Goal: Task Accomplishment & Management: Manage account settings

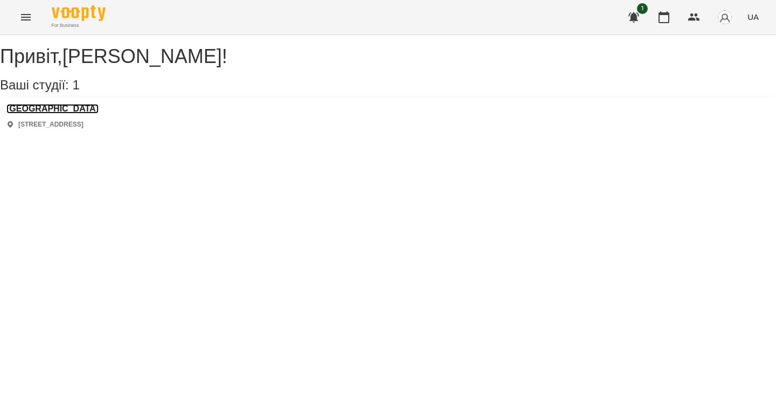
click at [72, 114] on h3 "[GEOGRAPHIC_DATA]" at bounding box center [52, 109] width 92 height 10
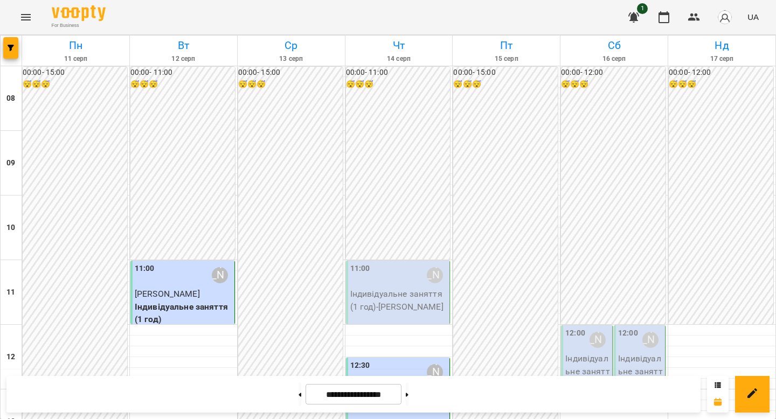
scroll to position [81, 0]
click at [421, 288] on p "Індивідуальне заняття (1 год) - [PERSON_NAME]" at bounding box center [398, 300] width 97 height 25
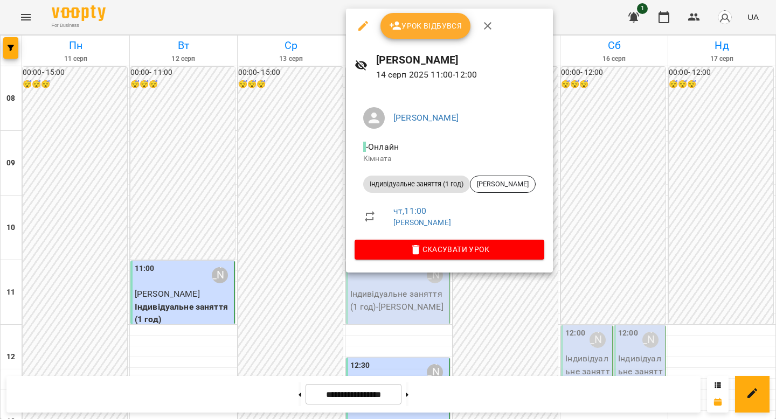
click at [448, 32] on button "Урок відбувся" at bounding box center [425, 26] width 90 height 26
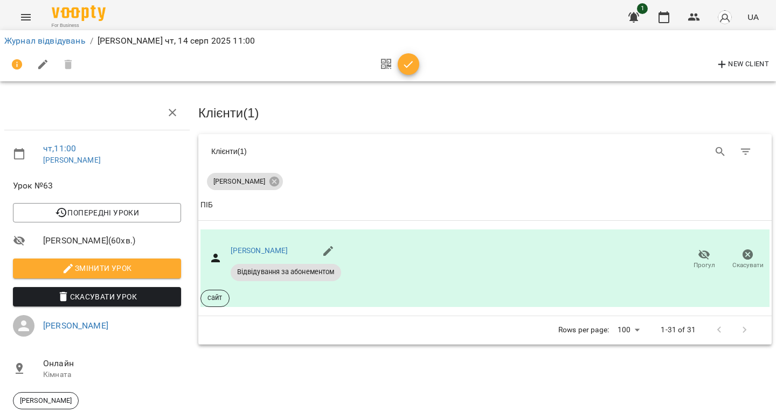
click at [410, 60] on icon "button" at bounding box center [408, 64] width 13 height 13
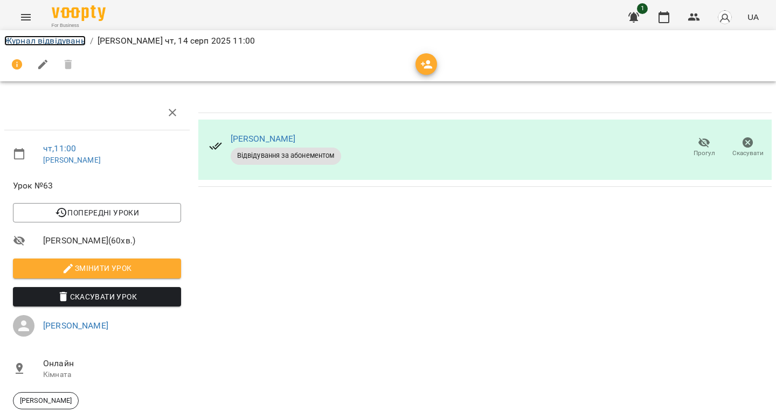
click at [61, 43] on link "Журнал відвідувань" at bounding box center [44, 41] width 81 height 10
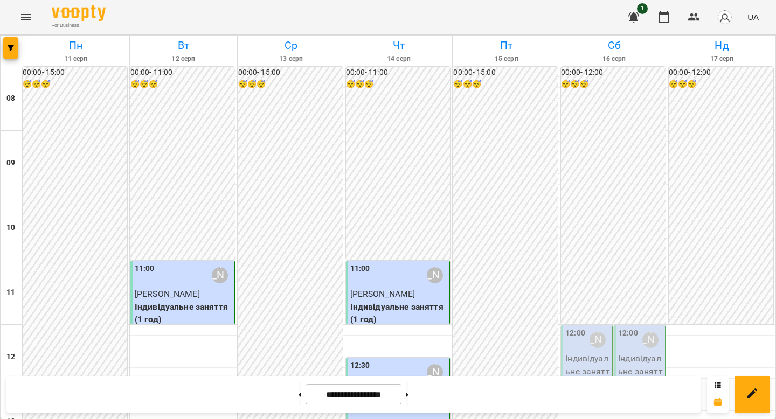
scroll to position [519, 0]
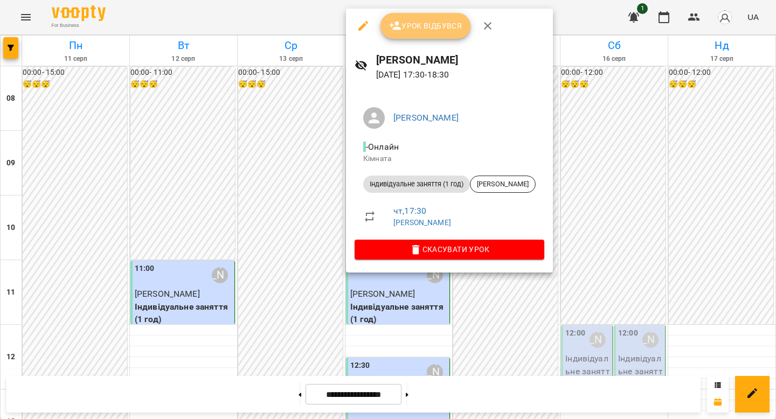
click at [414, 21] on span "Урок відбувся" at bounding box center [425, 25] width 73 height 13
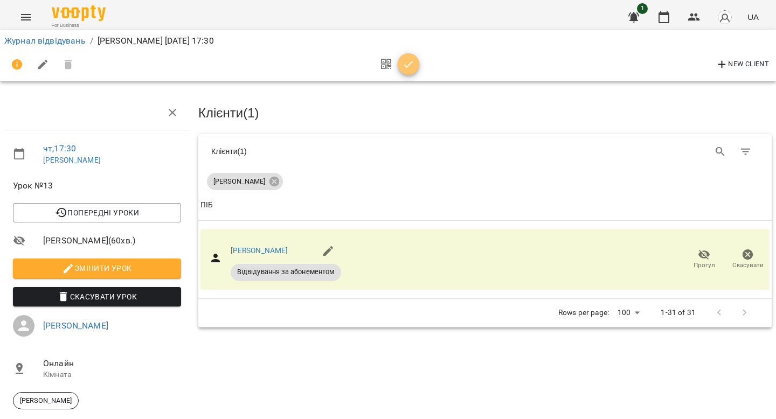
click at [411, 64] on icon "button" at bounding box center [408, 64] width 13 height 13
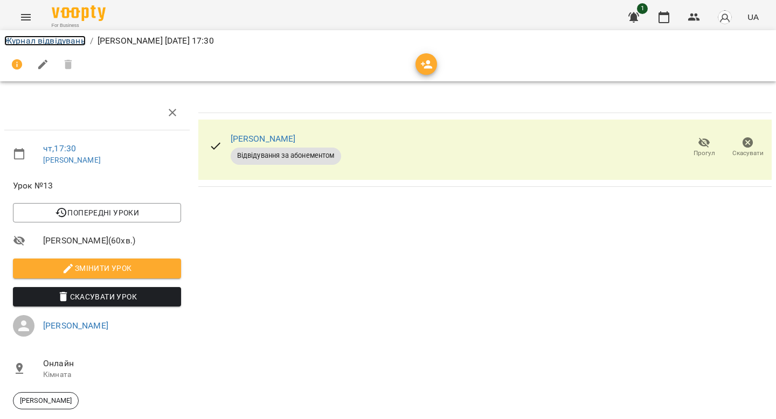
click at [74, 43] on link "Журнал відвідувань" at bounding box center [44, 41] width 81 height 10
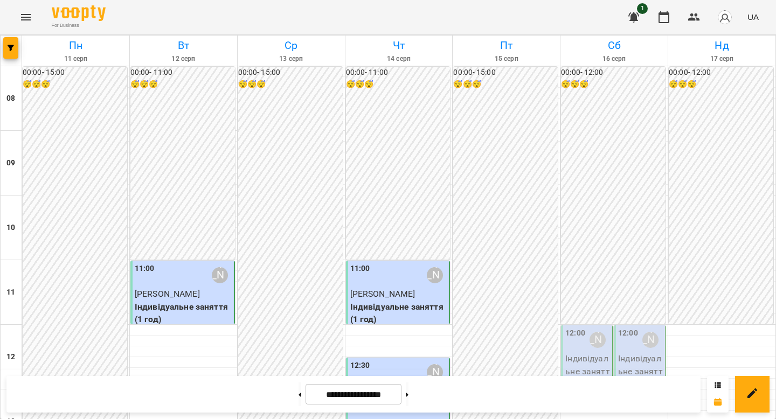
scroll to position [57, 0]
click at [298, 395] on button at bounding box center [299, 394] width 3 height 24
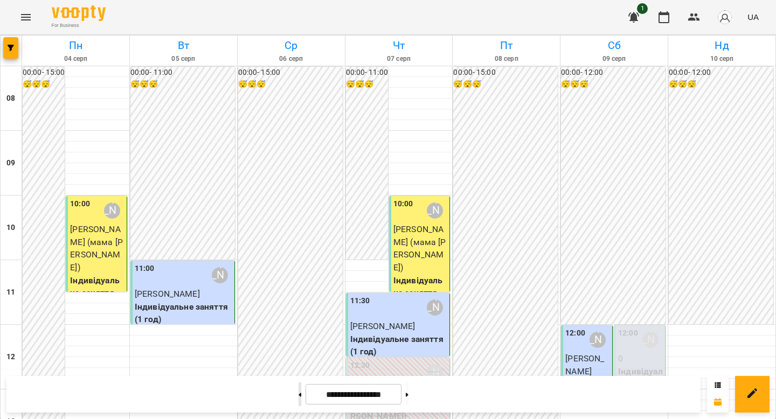
click at [298, 395] on button at bounding box center [299, 394] width 3 height 24
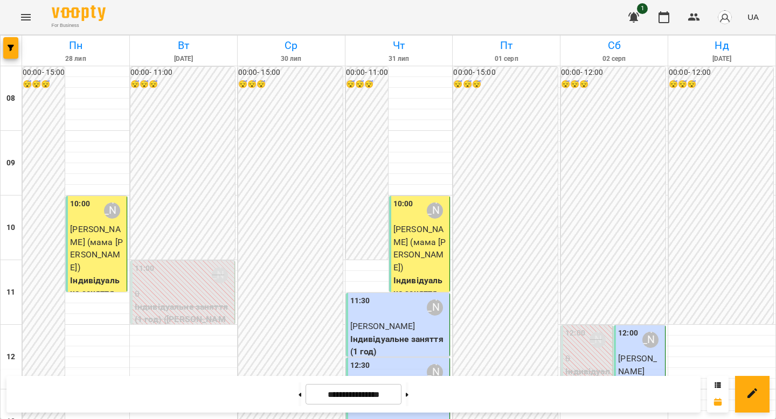
scroll to position [269, 0]
click at [408, 397] on button at bounding box center [407, 394] width 3 height 24
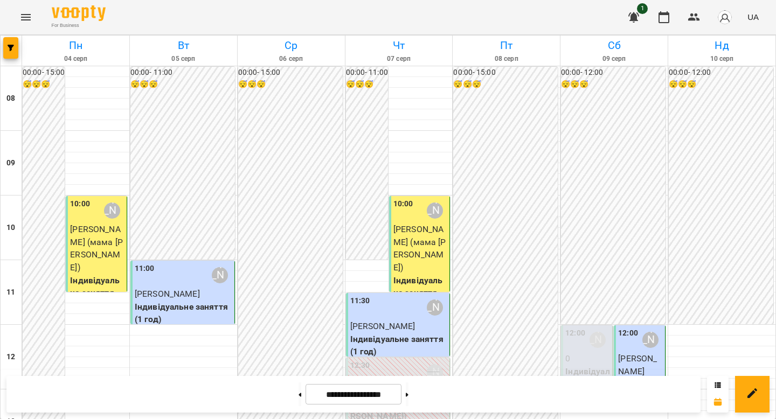
scroll to position [231, 0]
click at [578, 327] on div "12:00" at bounding box center [575, 339] width 20 height 25
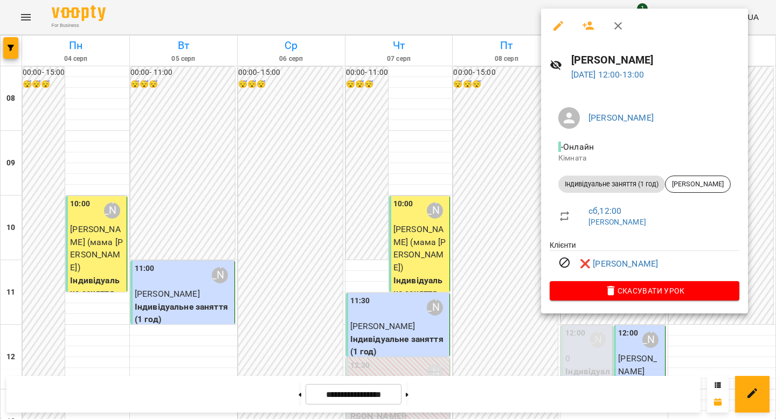
click at [520, 144] on div at bounding box center [388, 209] width 776 height 419
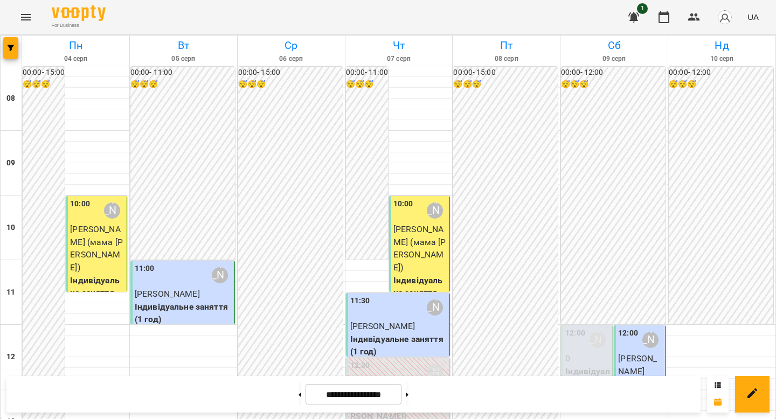
click at [618, 353] on span "[PERSON_NAME]" at bounding box center [637, 364] width 39 height 23
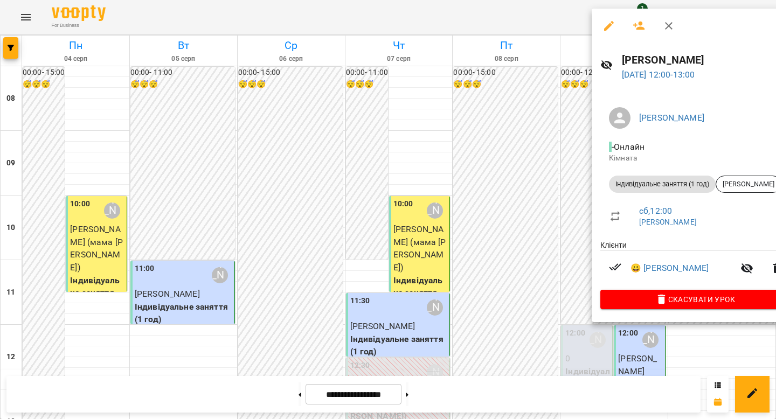
click at [501, 155] on div at bounding box center [388, 209] width 776 height 419
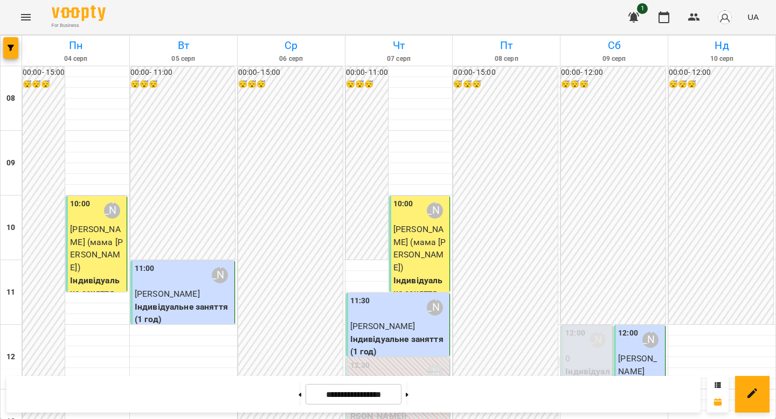
click at [559, 357] on div at bounding box center [505, 362] width 107 height 11
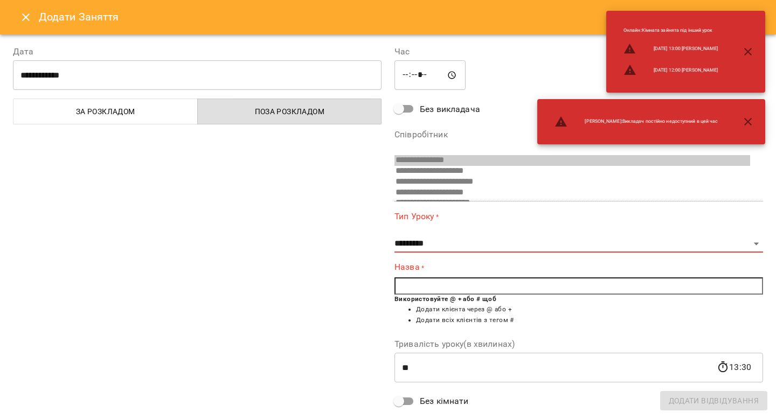
click at [24, 20] on icon "Close" at bounding box center [25, 17] width 13 height 13
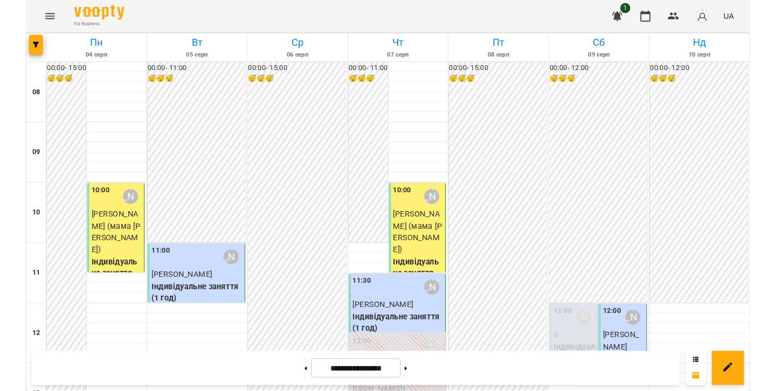
scroll to position [267, 0]
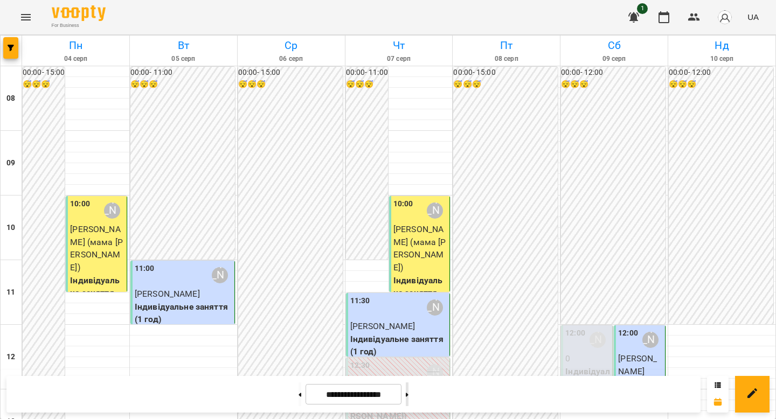
click at [408, 386] on button at bounding box center [407, 394] width 3 height 24
type input "**********"
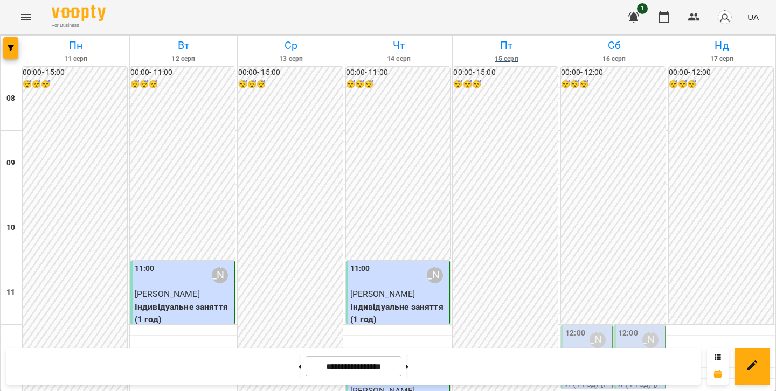
scroll to position [693, 0]
